Goal: Transaction & Acquisition: Book appointment/travel/reservation

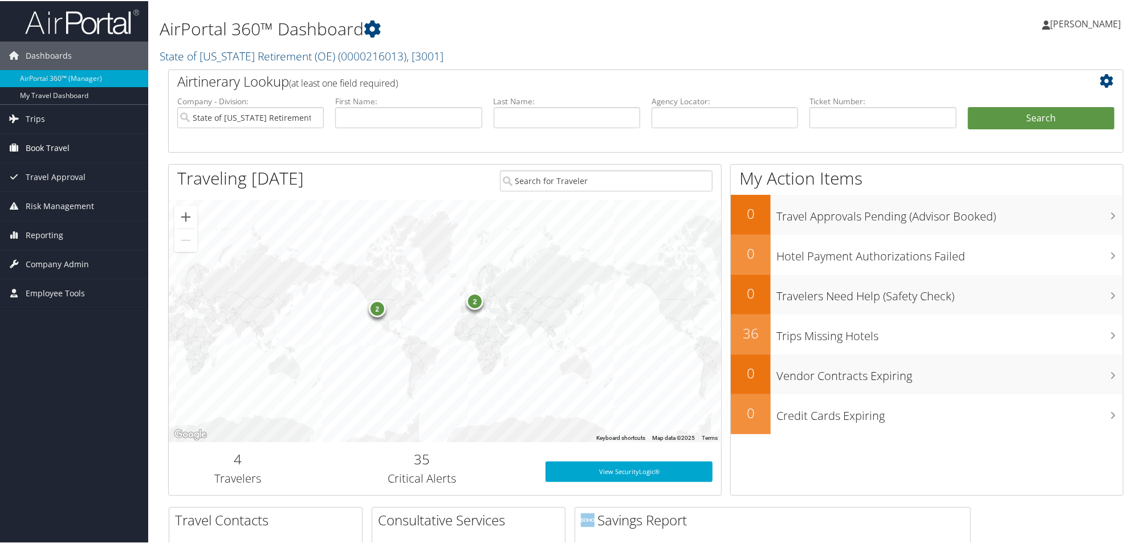
click at [39, 144] on span "Book Travel" at bounding box center [48, 147] width 44 height 29
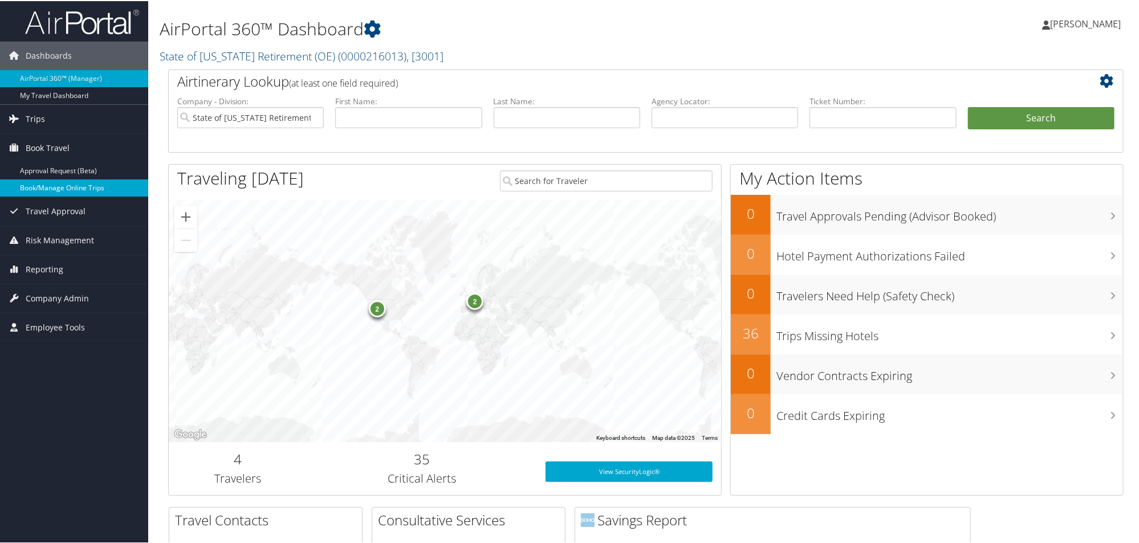
click at [59, 188] on link "Book/Manage Online Trips" at bounding box center [74, 186] width 148 height 17
